Goal: Task Accomplishment & Management: Manage account settings

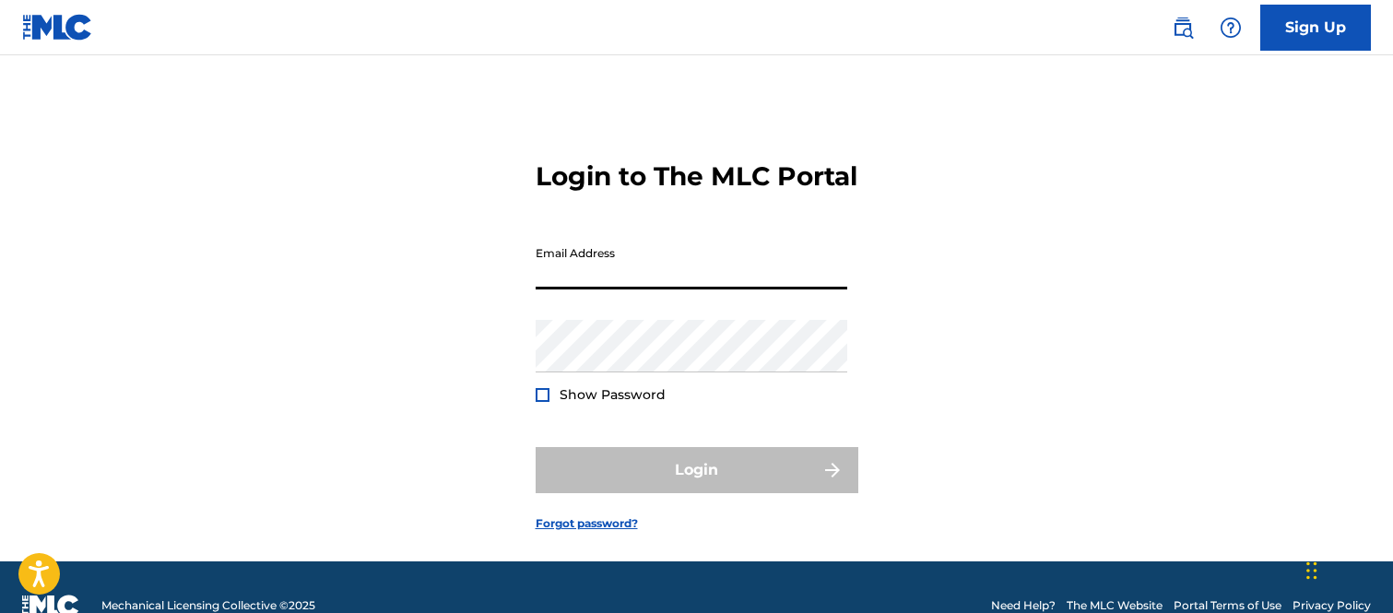
click at [612, 290] on input "Email Address" at bounding box center [692, 263] width 312 height 53
type input "[PERSON_NAME][EMAIL_ADDRESS][PERSON_NAME][DOMAIN_NAME]"
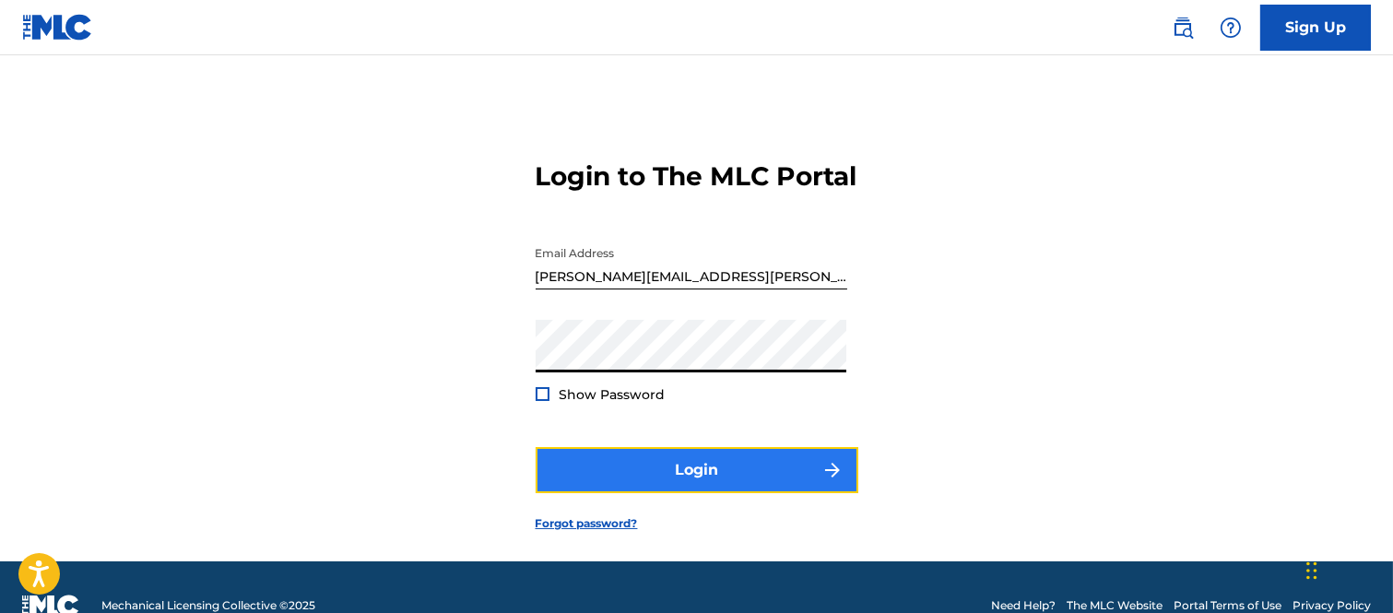
click at [809, 492] on button "Login" at bounding box center [697, 470] width 323 height 46
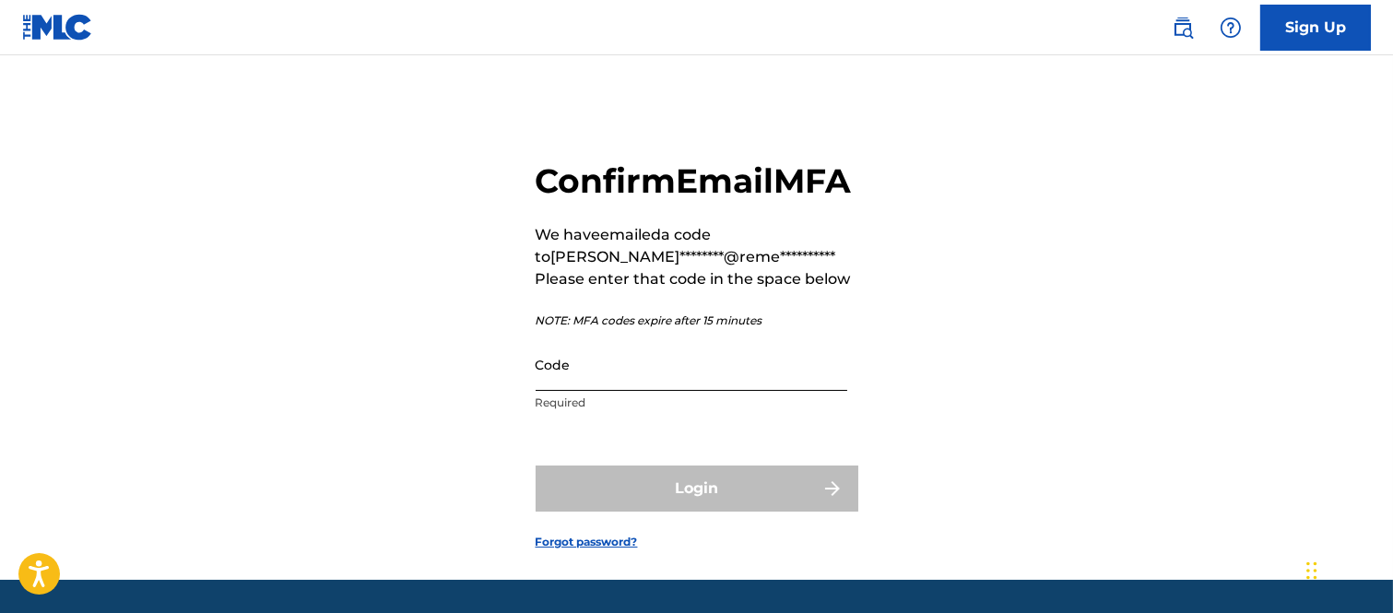
click at [596, 391] on input "Code" at bounding box center [692, 364] width 312 height 53
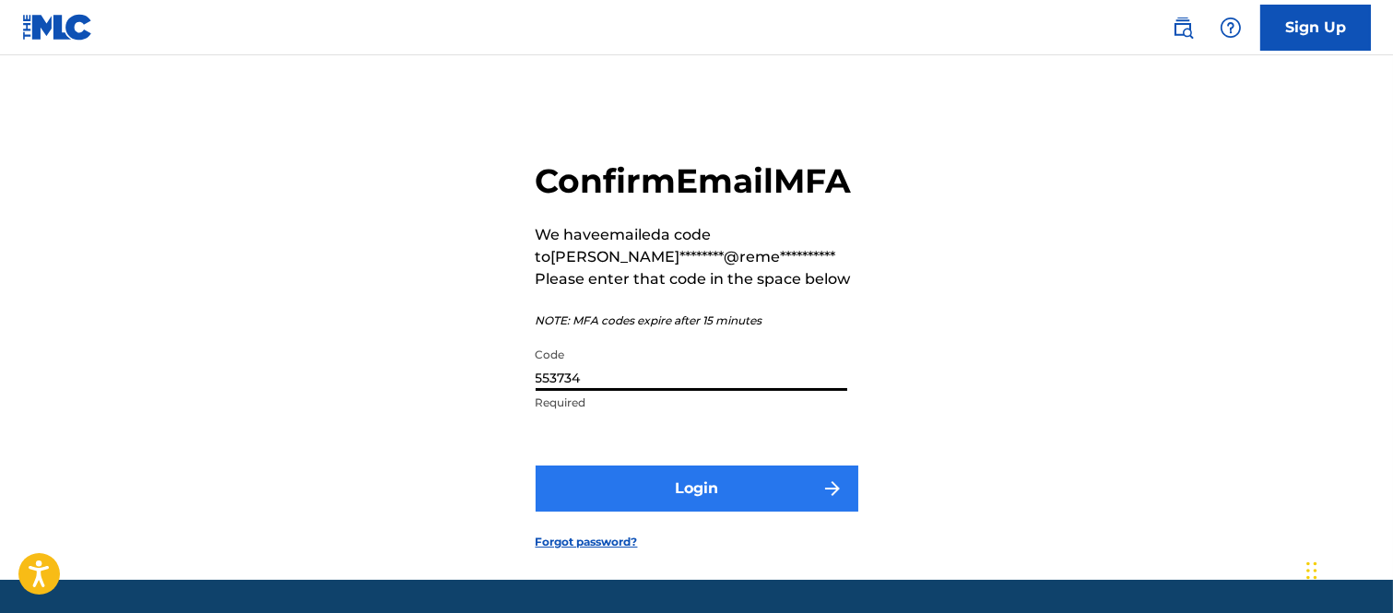
type input "553734"
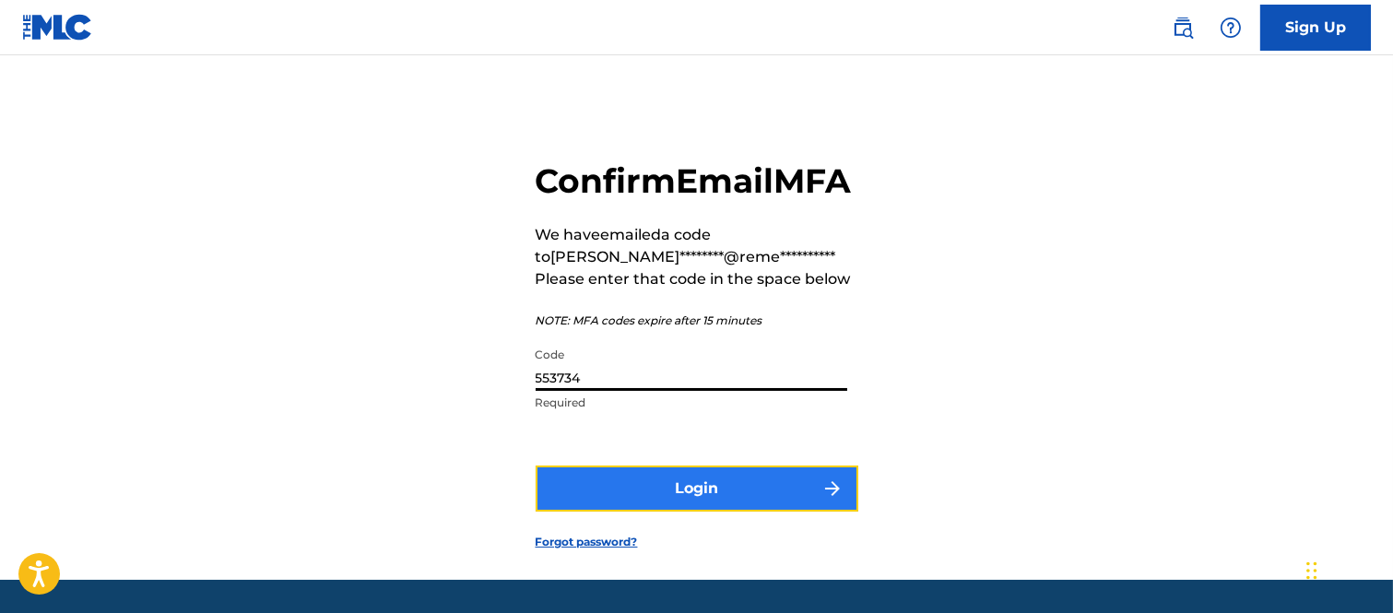
click at [808, 512] on button "Login" at bounding box center [697, 489] width 323 height 46
